Goal: Use online tool/utility: Use online tool/utility

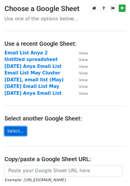
click at [15, 134] on link "Select..." at bounding box center [15, 130] width 22 height 9
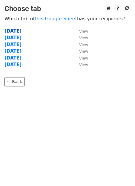
click at [21, 33] on strong "16th of September, 2025" at bounding box center [12, 30] width 17 height 5
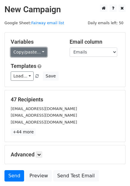
click at [32, 50] on link "Copy/paste..." at bounding box center [29, 51] width 36 height 9
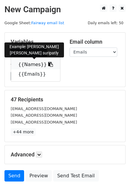
click at [48, 64] on icon at bounding box center [50, 64] width 5 height 5
